Goal: Information Seeking & Learning: Compare options

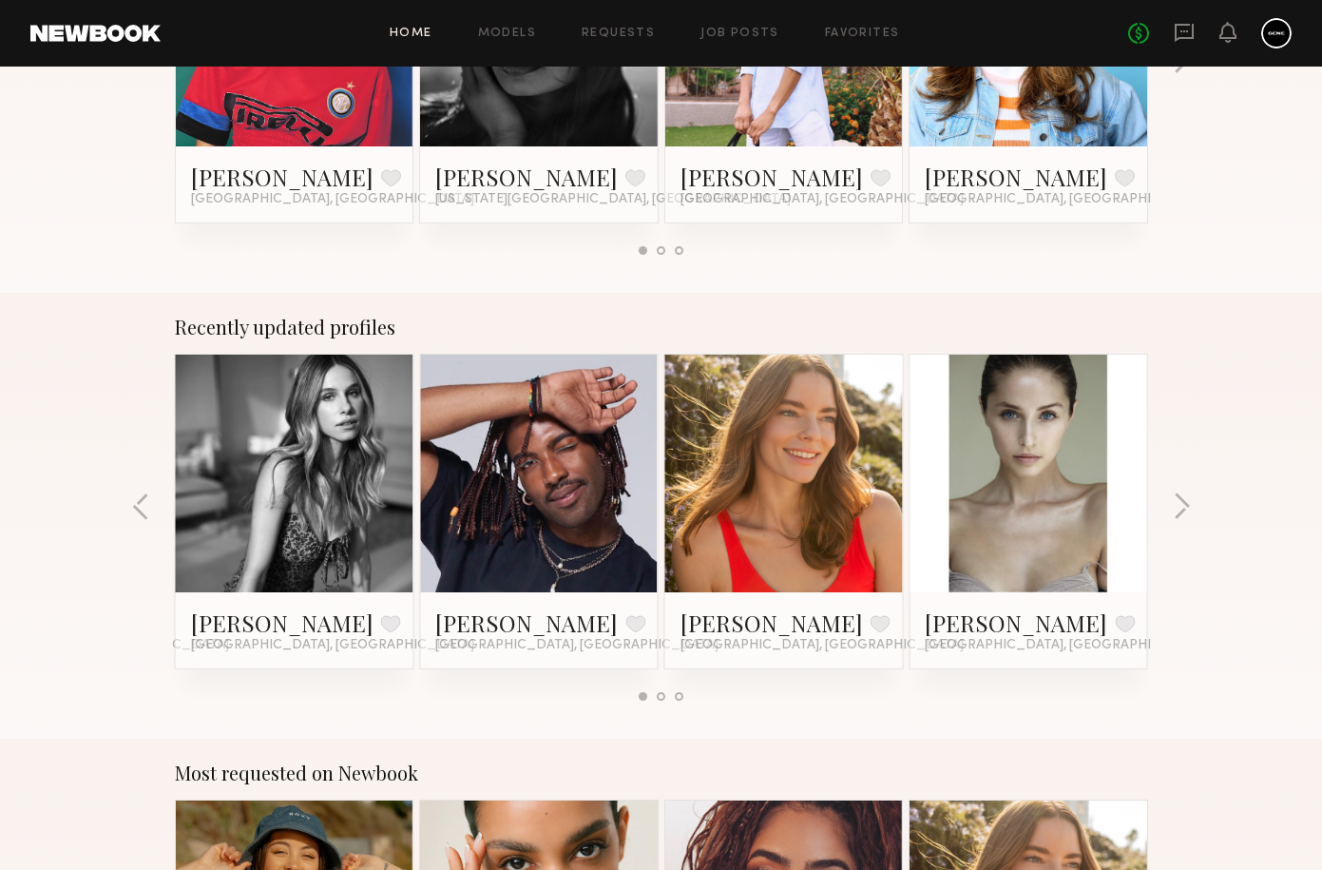
scroll to position [1390, 0]
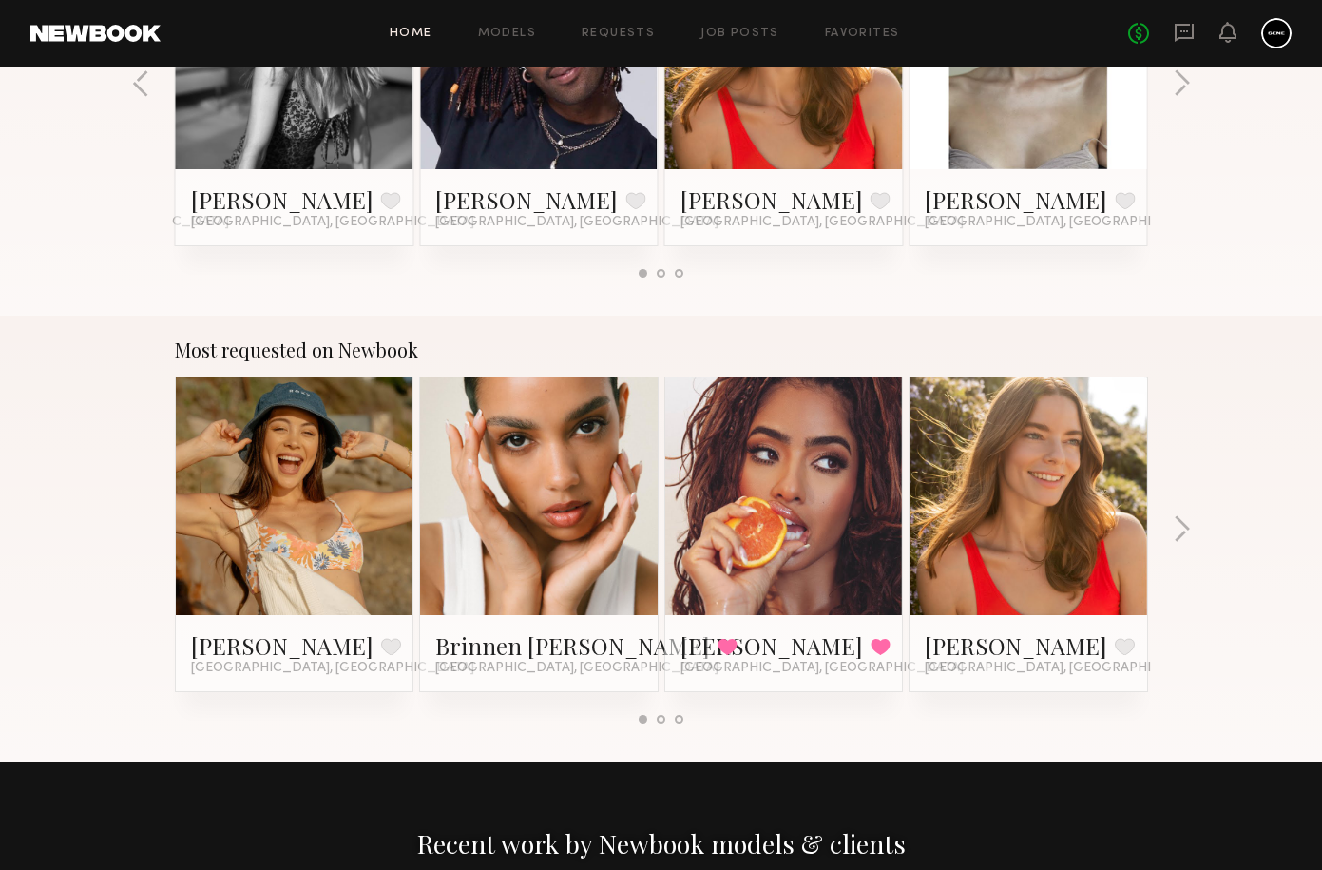
click at [542, 508] on link at bounding box center [539, 496] width 116 height 238
click at [839, 454] on link at bounding box center [784, 496] width 116 height 238
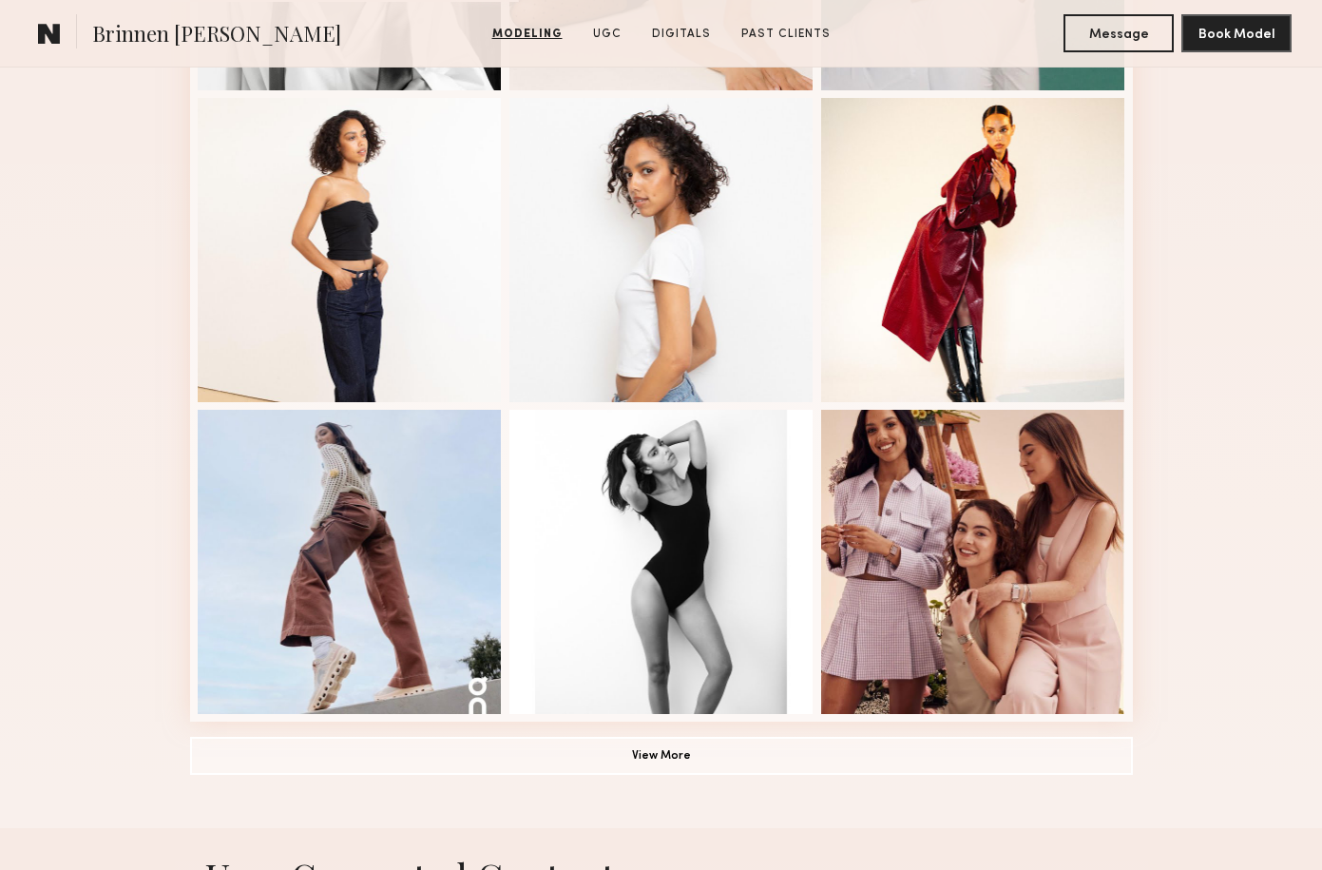
scroll to position [1275, 0]
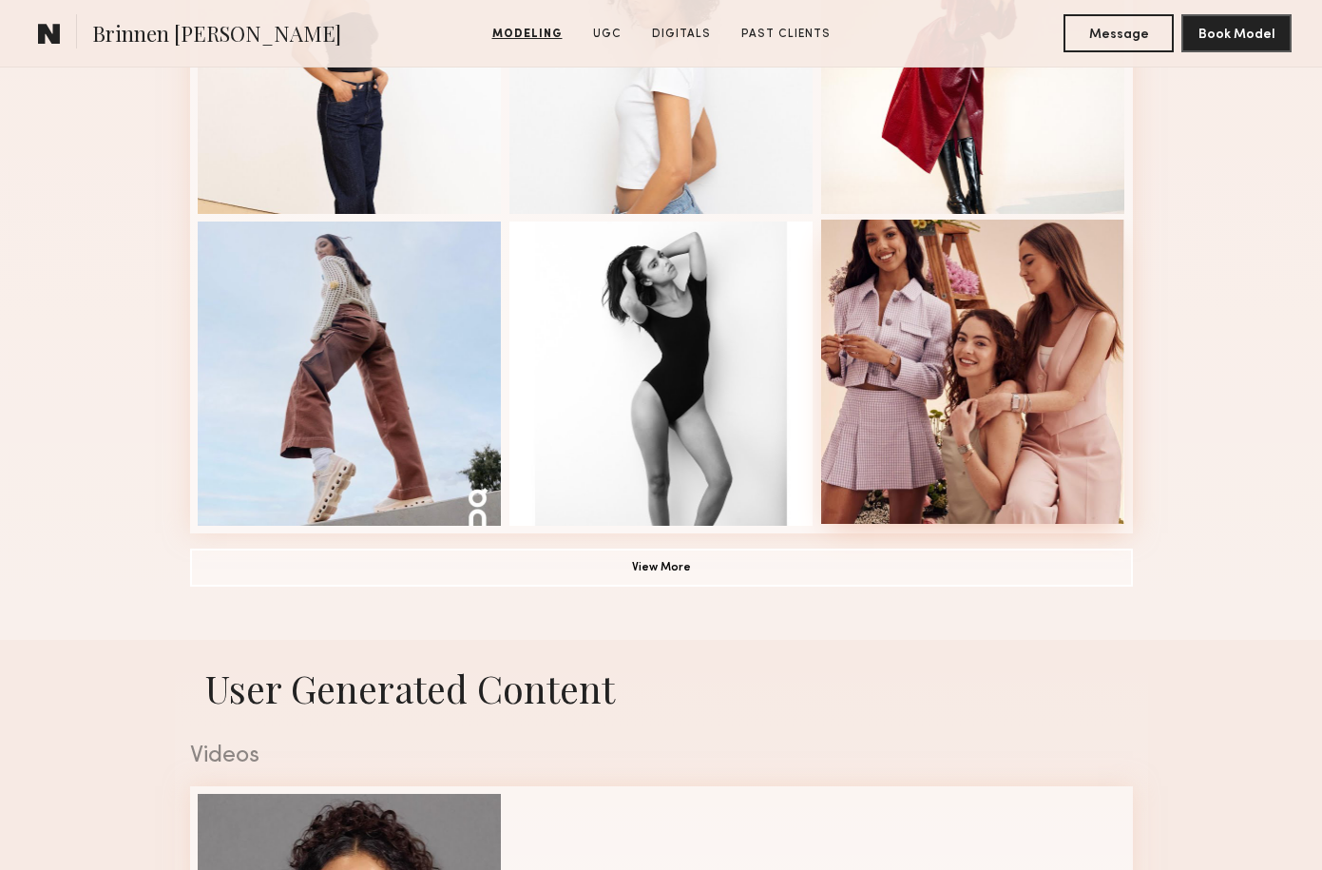
click at [912, 348] on div at bounding box center [973, 372] width 304 height 304
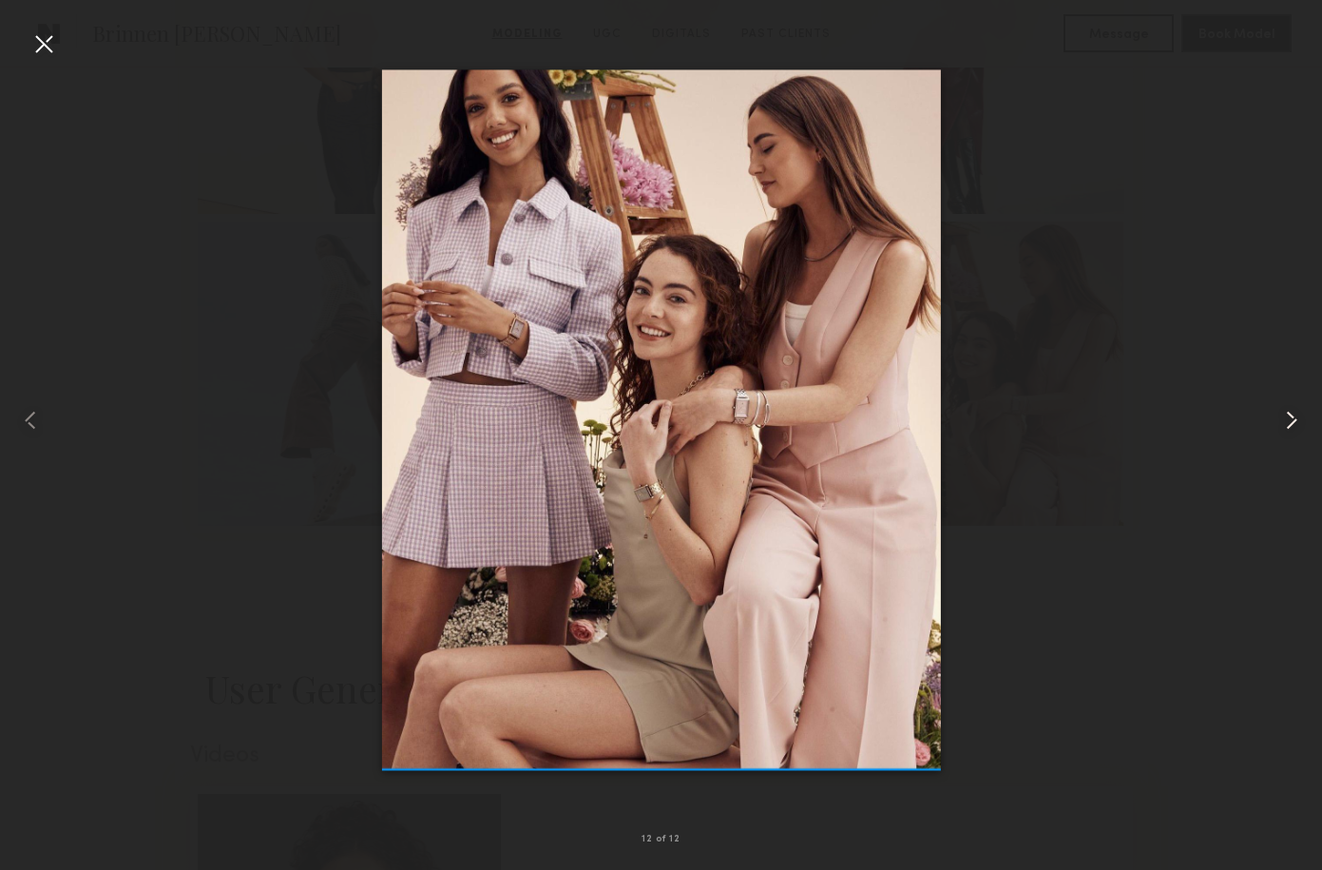
click at [1291, 429] on common-icon at bounding box center [1291, 420] width 30 height 30
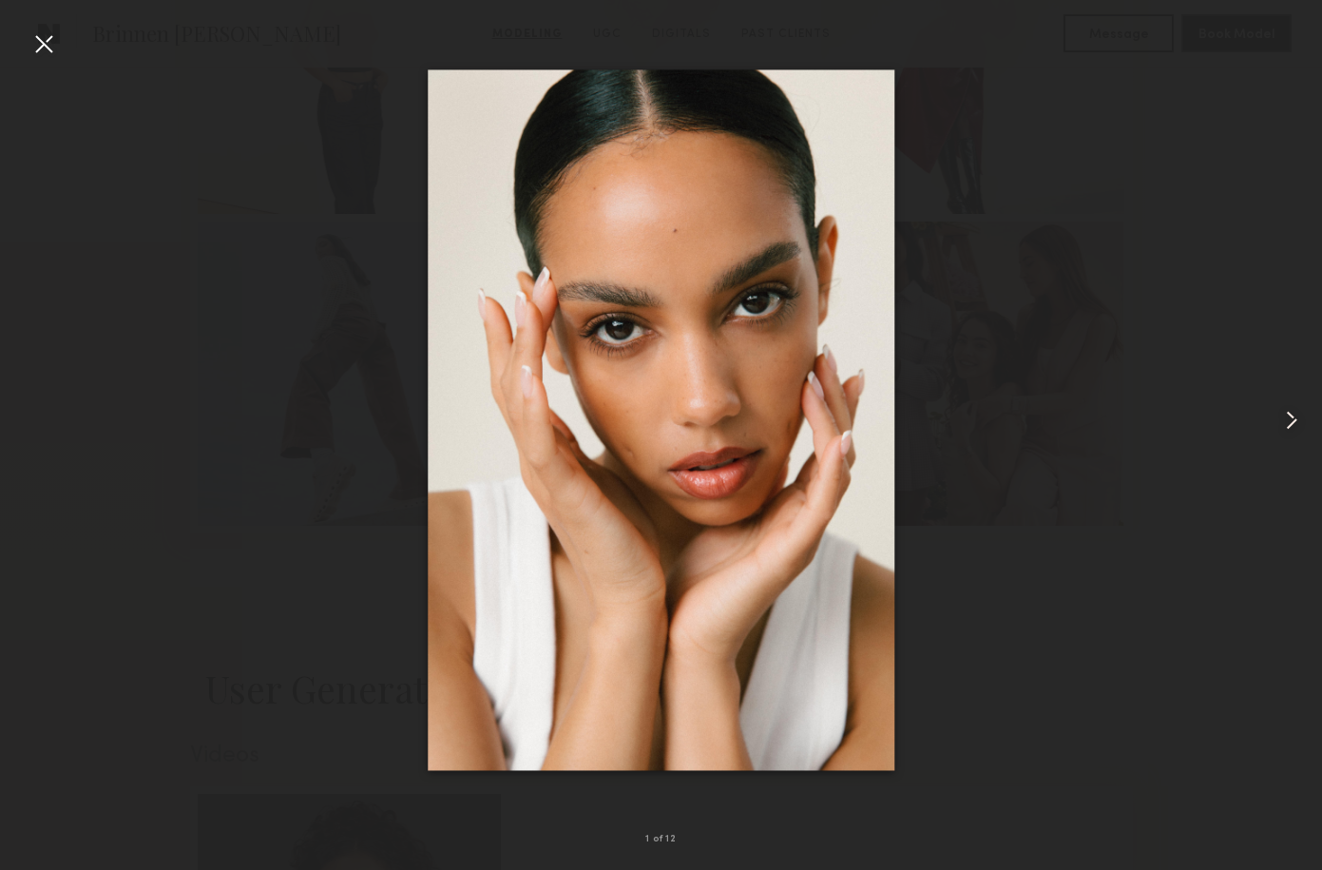
click at [1290, 429] on common-icon at bounding box center [1291, 420] width 30 height 30
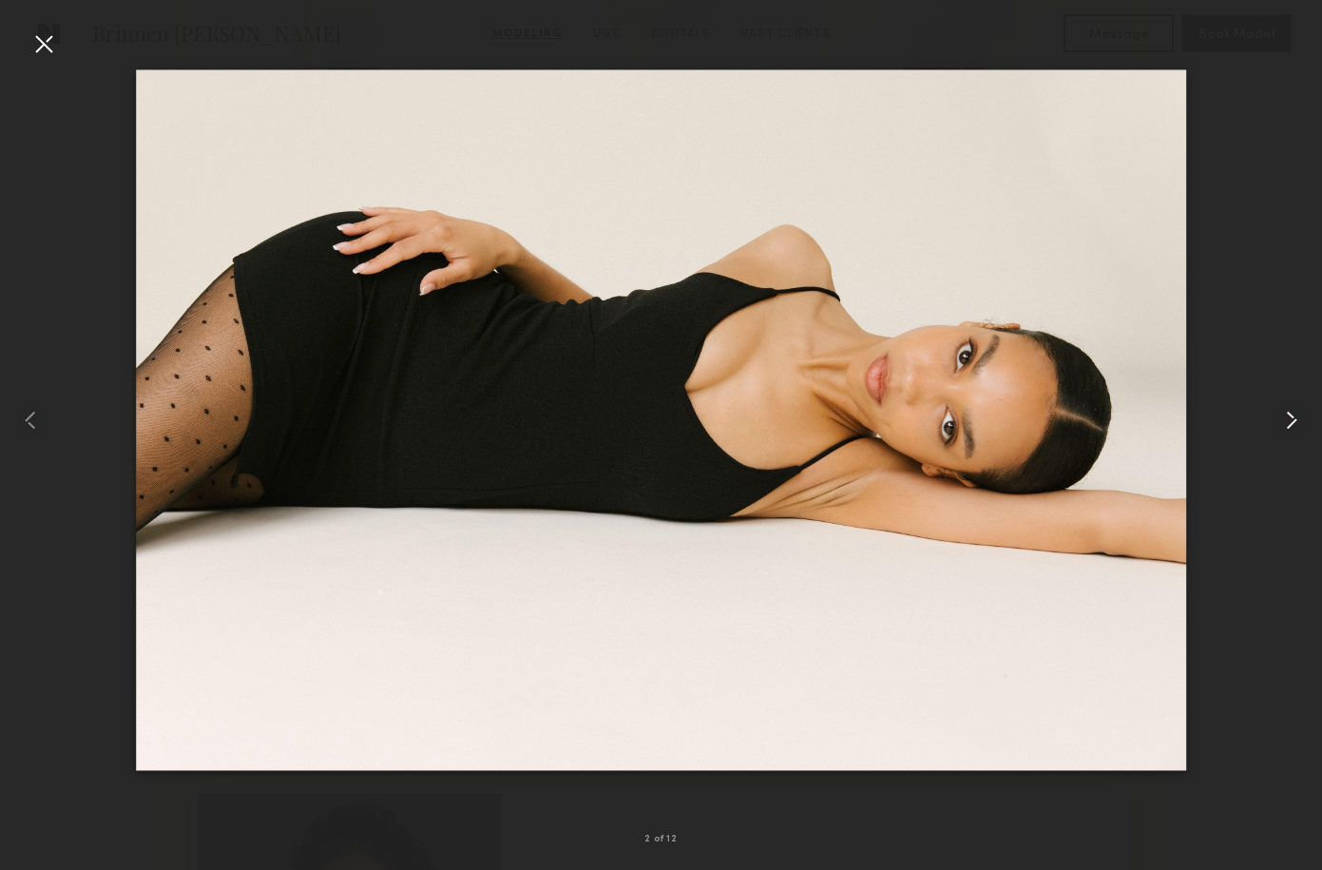
click at [1290, 417] on common-icon at bounding box center [1291, 420] width 30 height 30
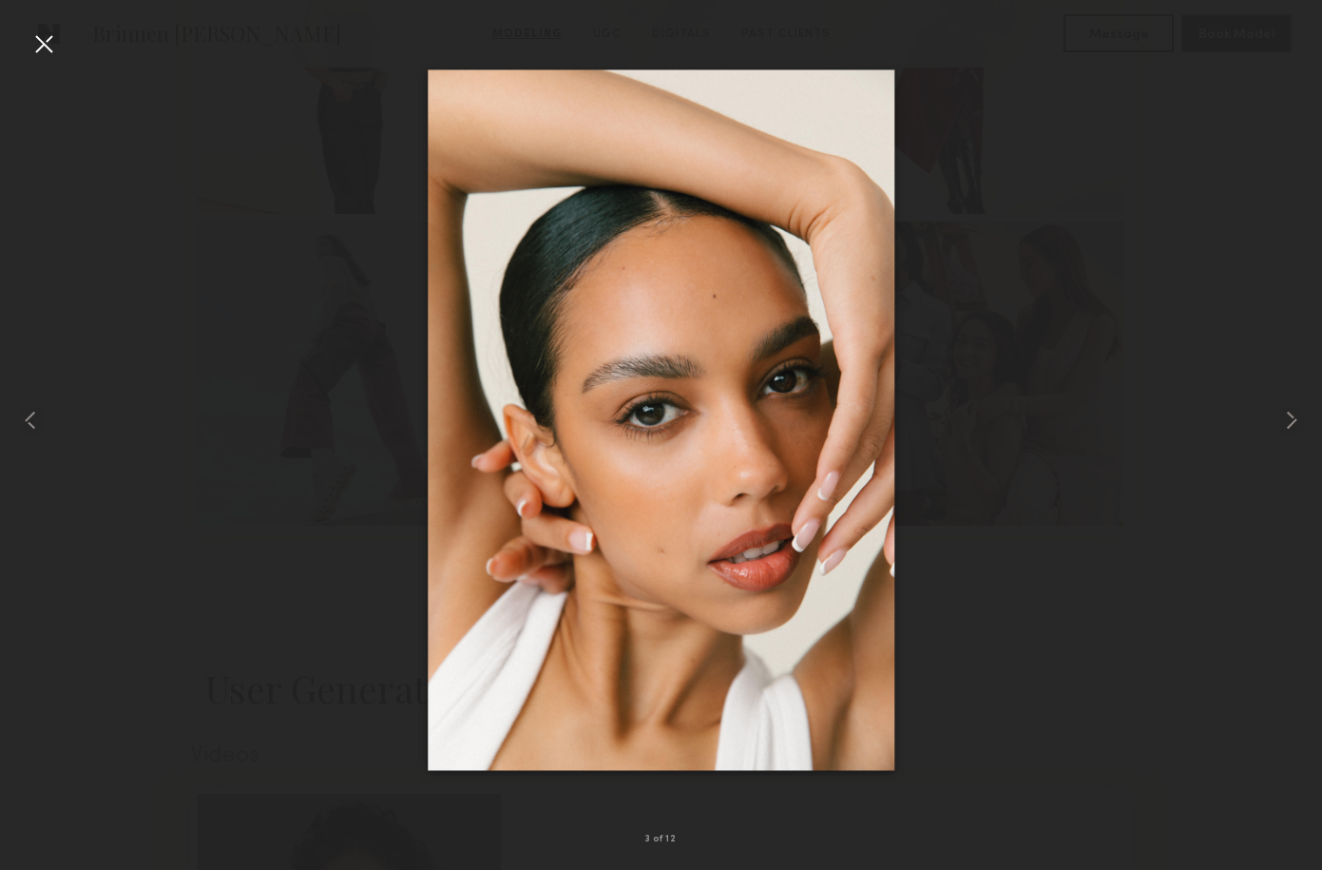
click at [62, 52] on div at bounding box center [661, 419] width 1322 height 778
click at [45, 44] on div at bounding box center [44, 44] width 30 height 30
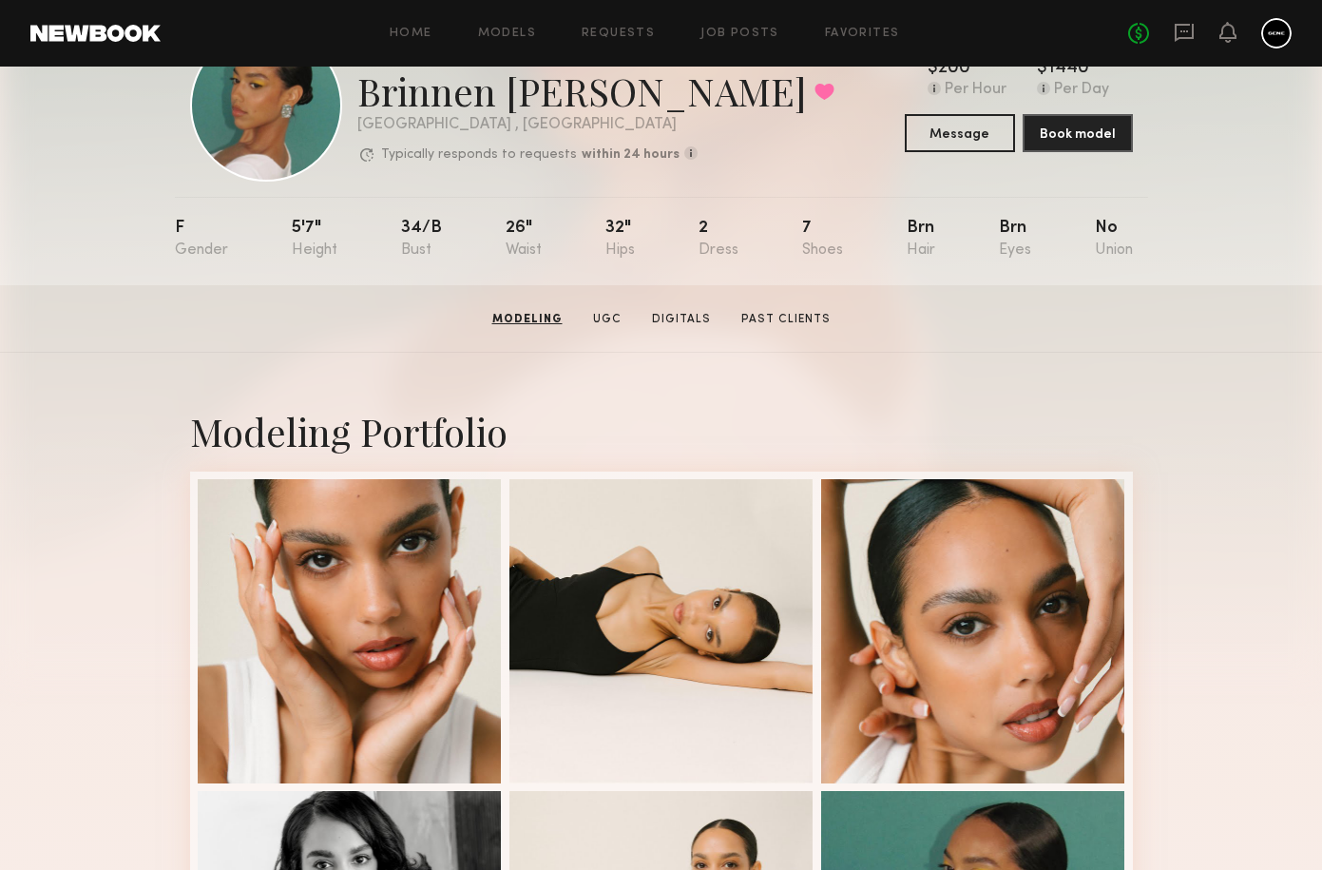
scroll to position [0, 0]
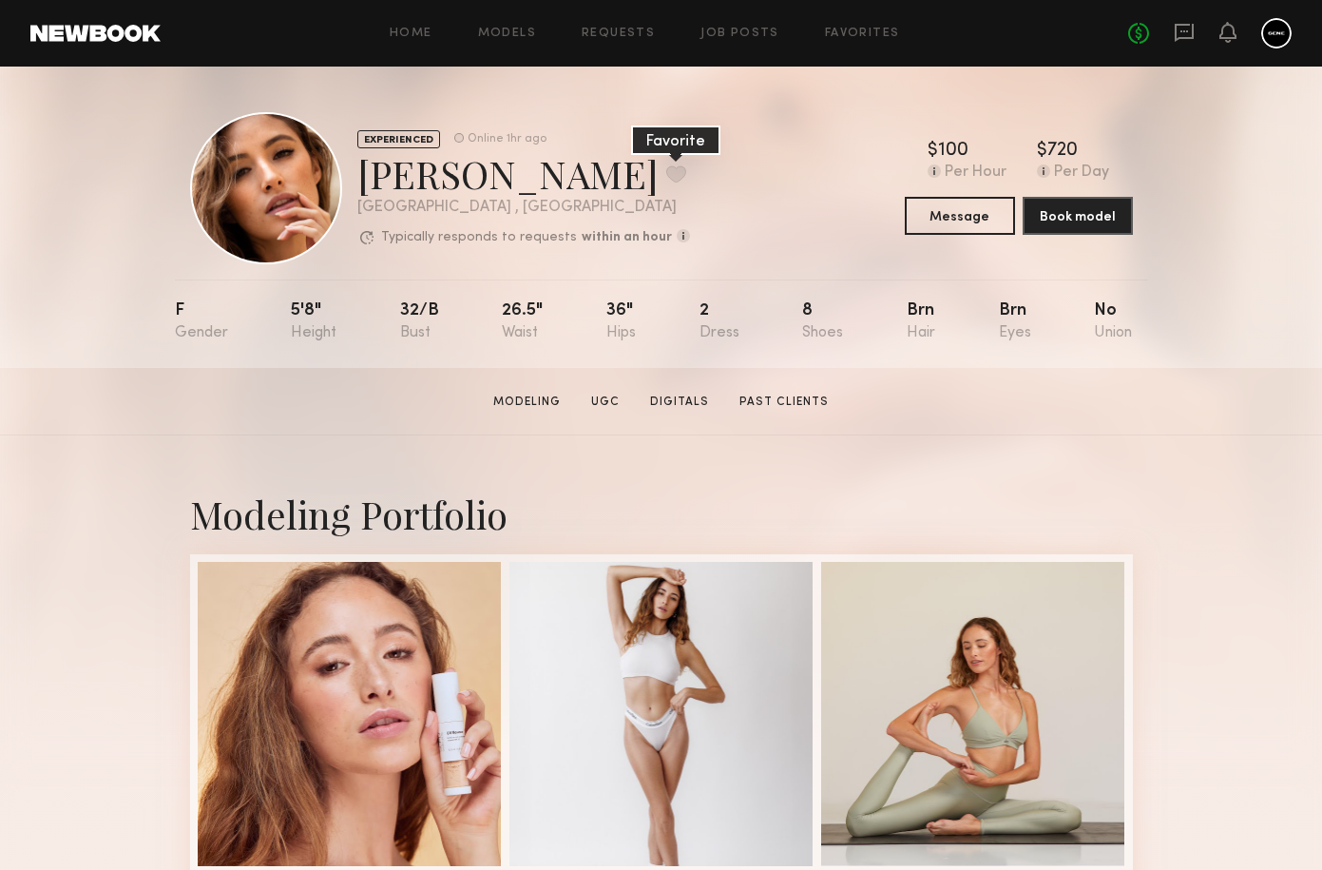
click at [666, 171] on button at bounding box center [676, 173] width 20 height 17
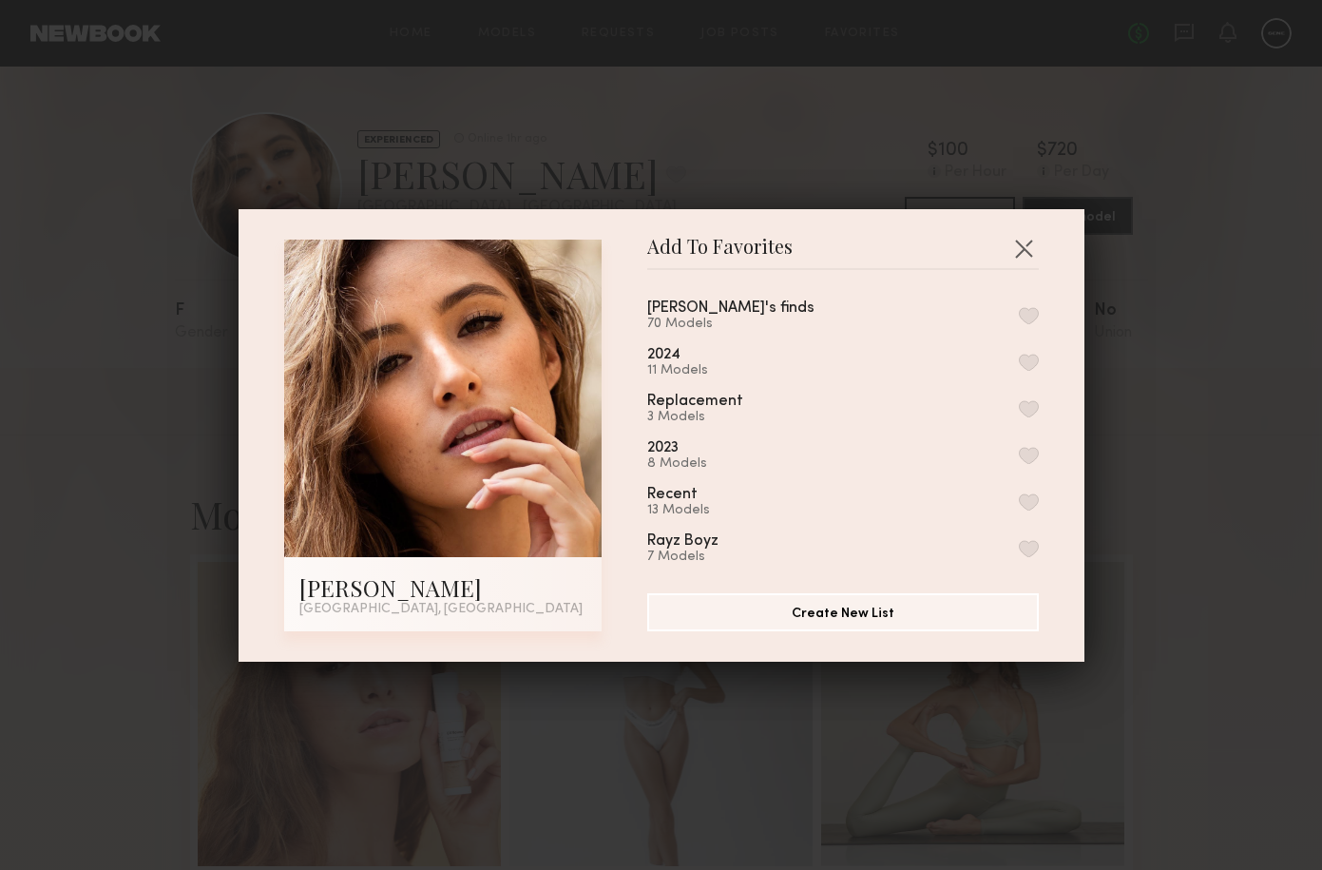
click at [1003, 317] on div "[PERSON_NAME]'s finds 70 Models" at bounding box center [843, 315] width 392 height 31
click at [1019, 318] on button "button" at bounding box center [1029, 315] width 20 height 17
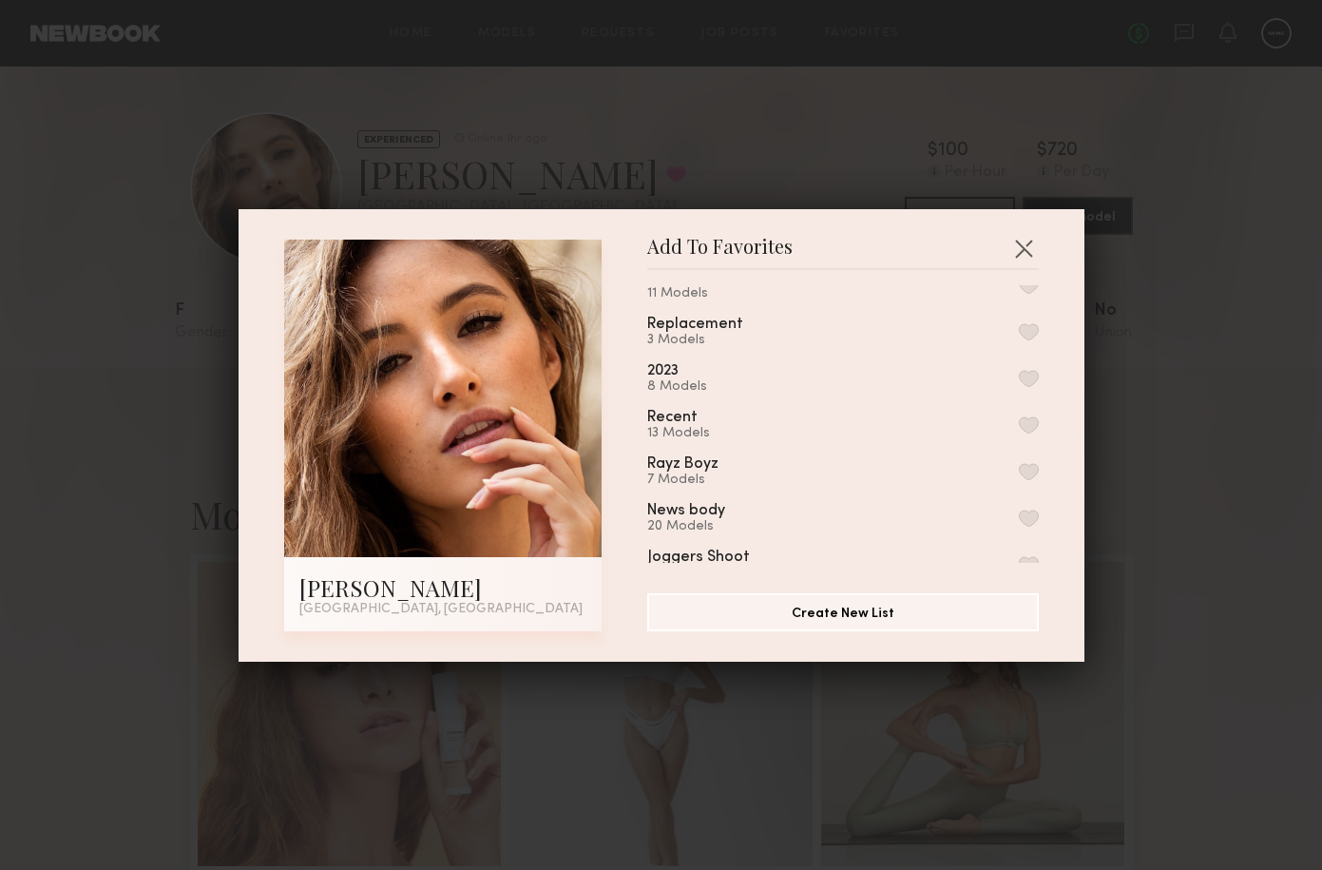
scroll to position [76, 0]
click at [821, 617] on button "Create New List" at bounding box center [843, 611] width 392 height 38
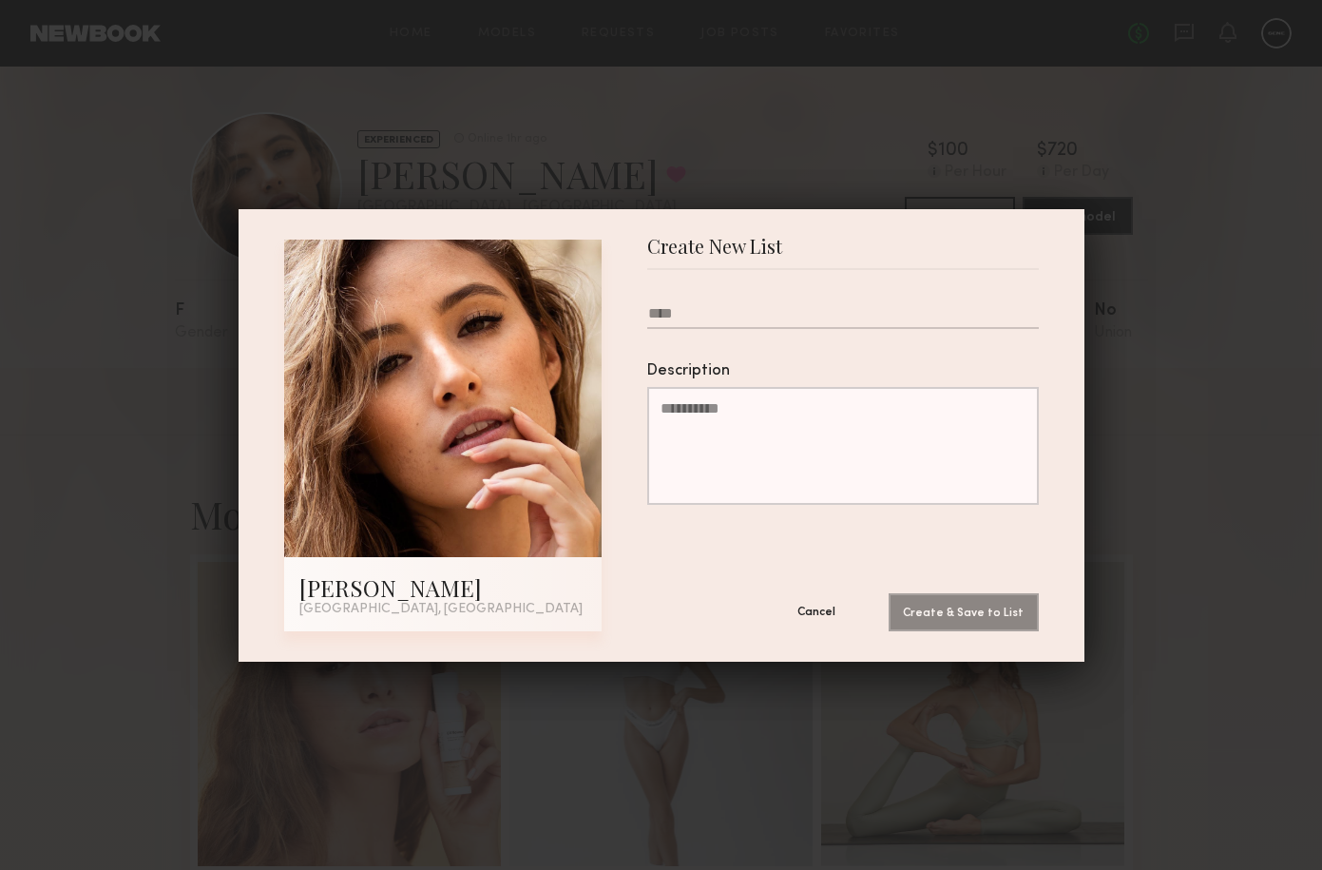
click at [825, 622] on button "Cancel" at bounding box center [816, 611] width 114 height 38
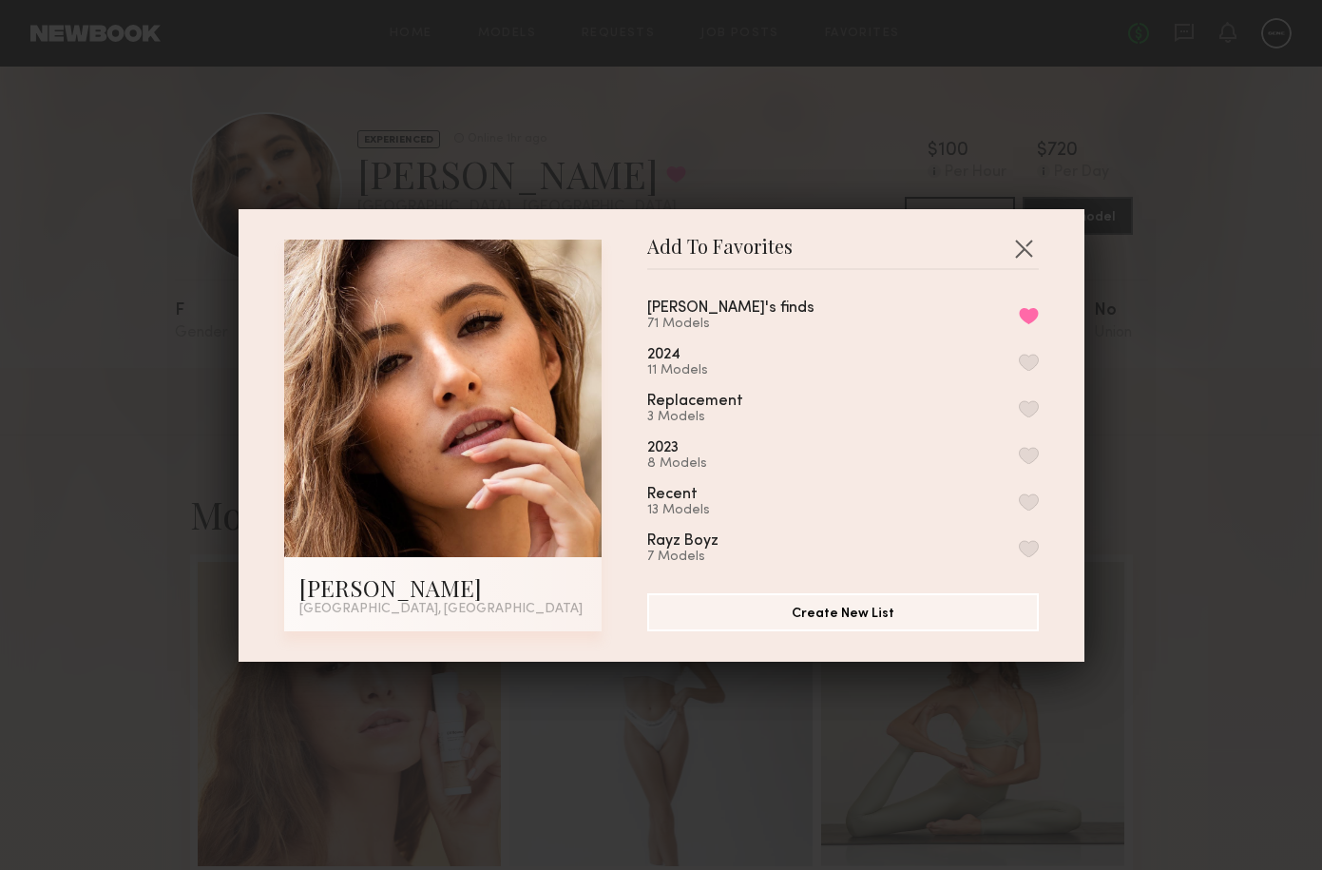
click at [1018, 152] on div "Add To Favorites Jacqueline R. Los Angeles, CA Add To Favorites sontti's finds …" at bounding box center [661, 435] width 1322 height 870
